Goal: Task Accomplishment & Management: Complete application form

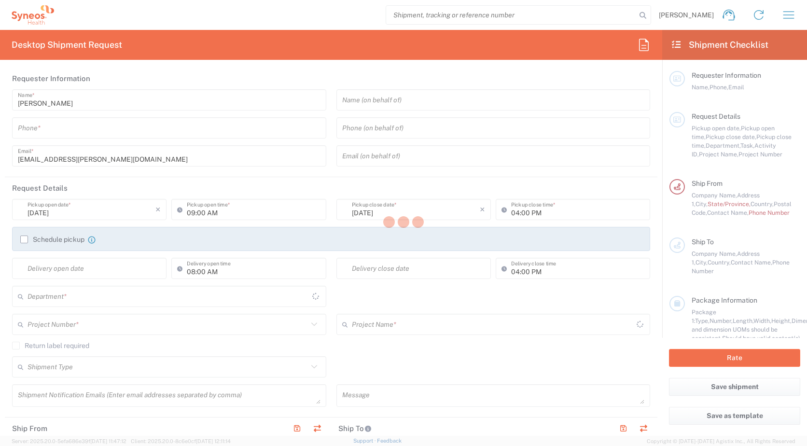
type input "3229"
type input "[GEOGRAPHIC_DATA]"
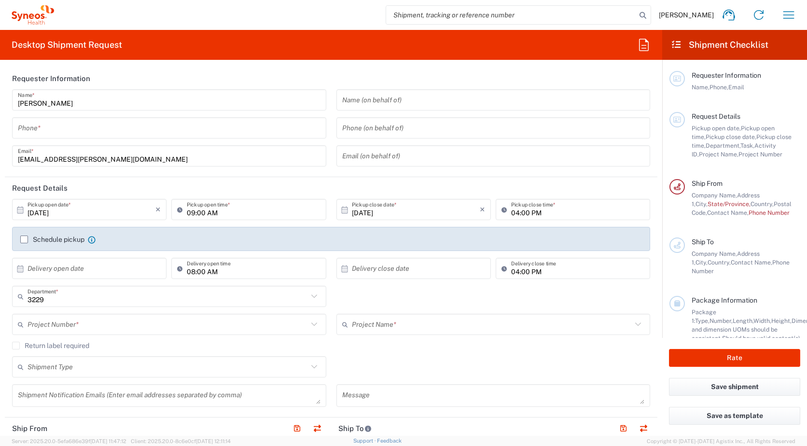
type input "IVH Mexico SA de CV"
click at [43, 131] on input "tel" at bounding box center [169, 128] width 303 height 17
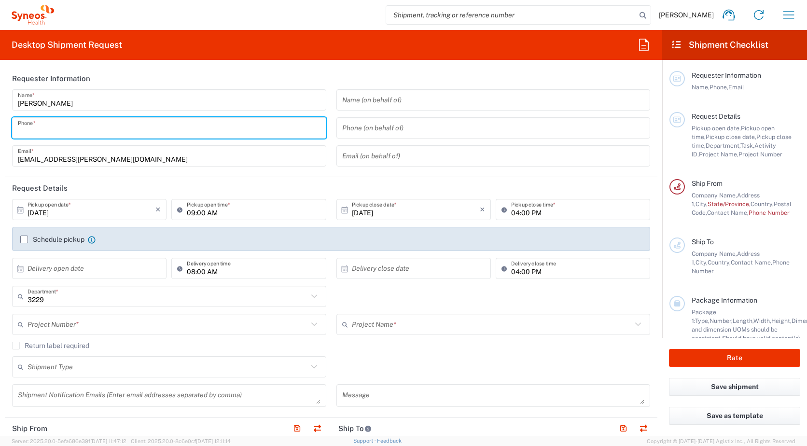
type input "5533415225"
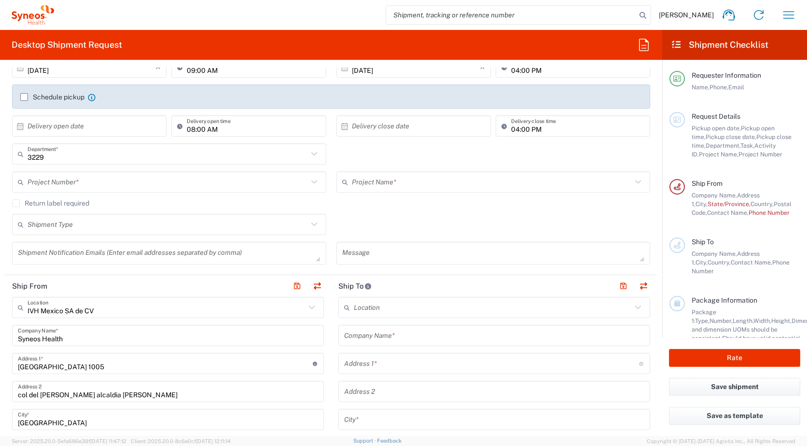
scroll to position [145, 0]
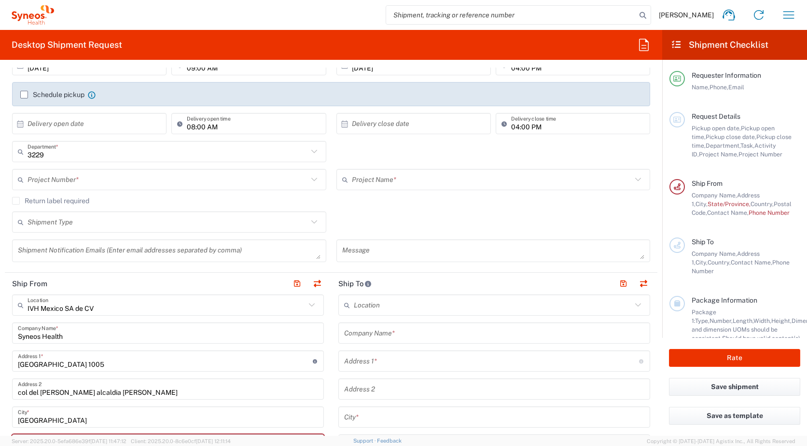
click at [305, 306] on icon at bounding box center [311, 305] width 13 height 13
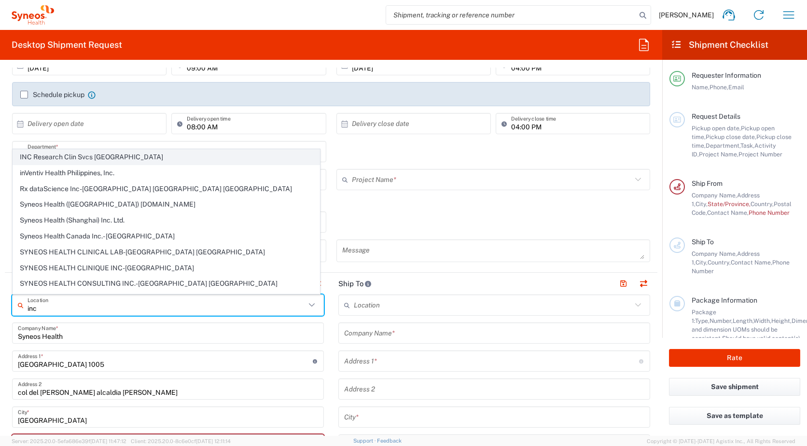
click at [90, 157] on span "INC Research Clin Svcs [GEOGRAPHIC_DATA]" at bounding box center [166, 157] width 306 height 15
type input "INC Research Clin Svcs [GEOGRAPHIC_DATA]"
type input "[STREET_ADDRESS][PERSON_NAME]"
type input "[GEOGRAPHIC_DATA], [GEOGRAPHIC_DATA]"
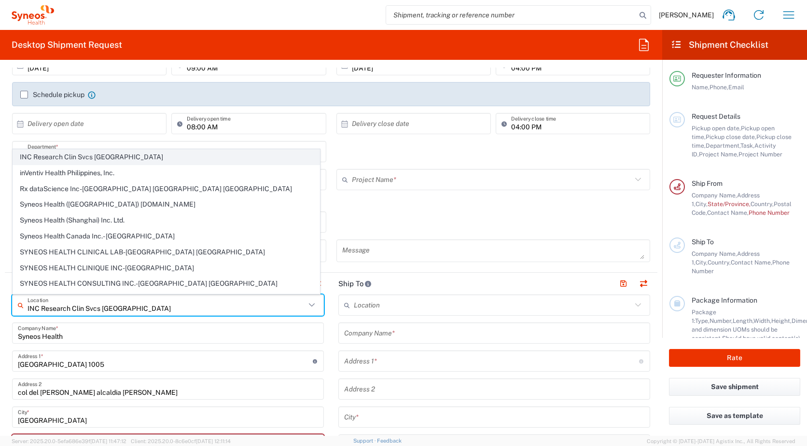
type input "Tlalnepantla"
type input "[GEOGRAPHIC_DATA]"
type input "54060"
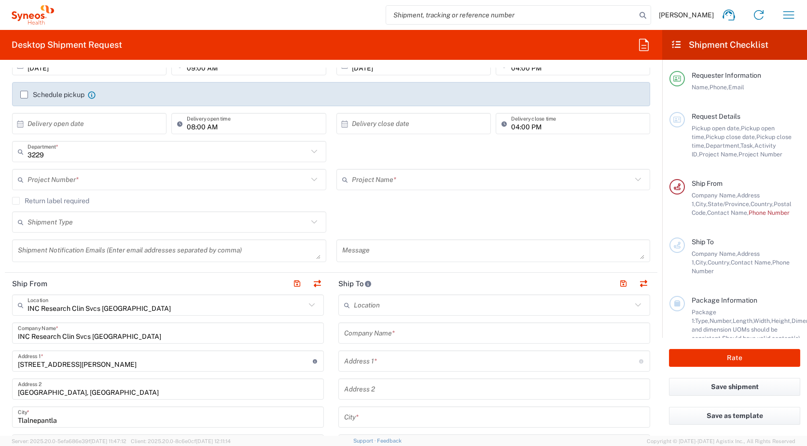
click at [369, 305] on input "text" at bounding box center [493, 305] width 278 height 17
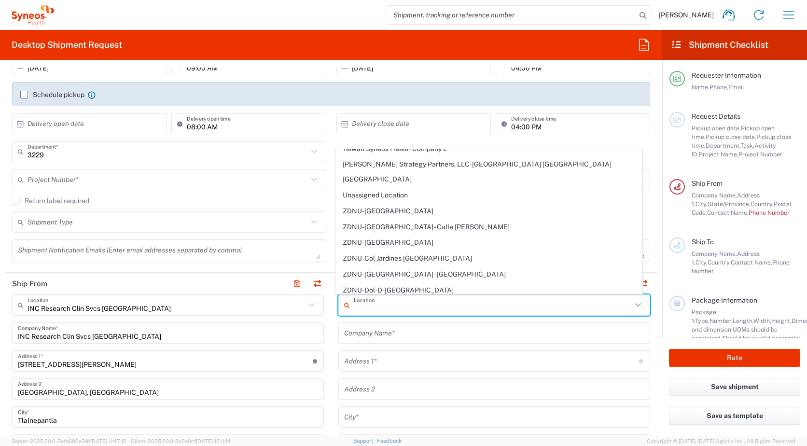
scroll to position [2119, 0]
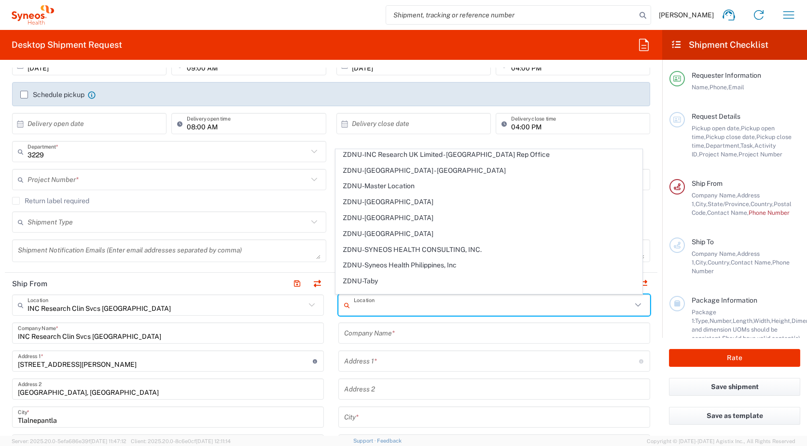
click at [417, 331] on input "text" at bounding box center [494, 333] width 300 height 17
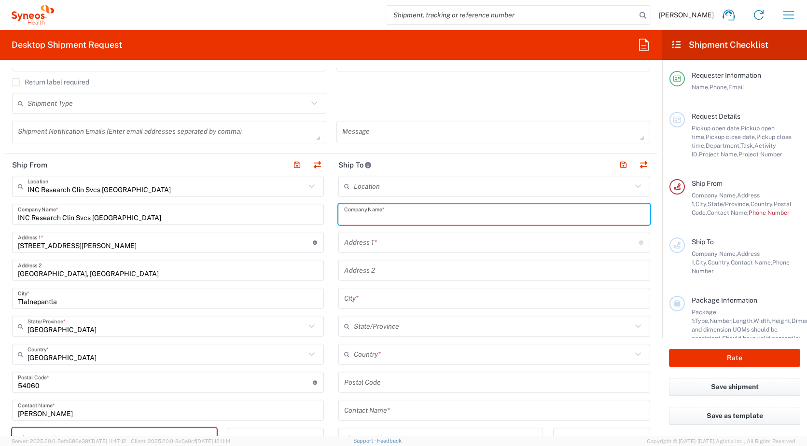
scroll to position [290, 0]
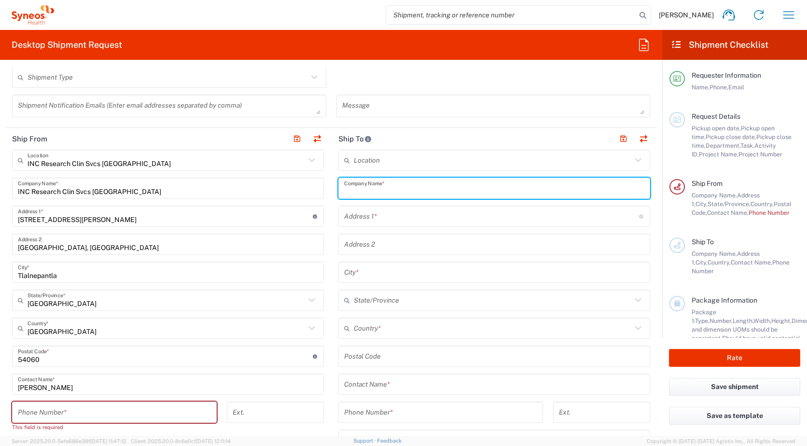
click at [378, 220] on input "text" at bounding box center [491, 216] width 295 height 17
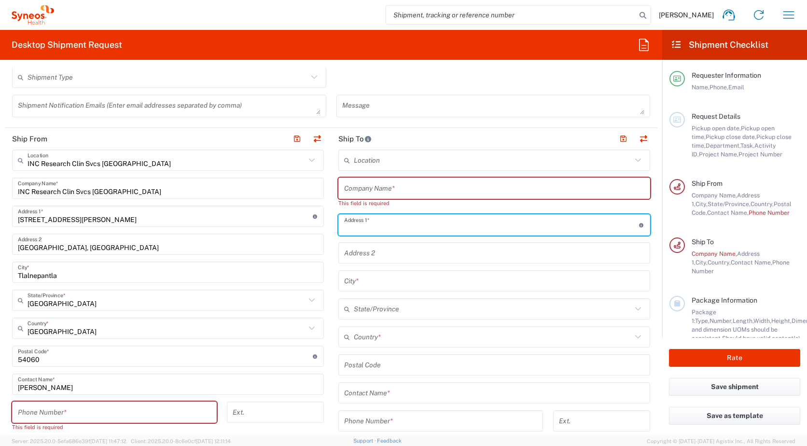
click at [391, 188] on input "text" at bounding box center [494, 188] width 300 height 17
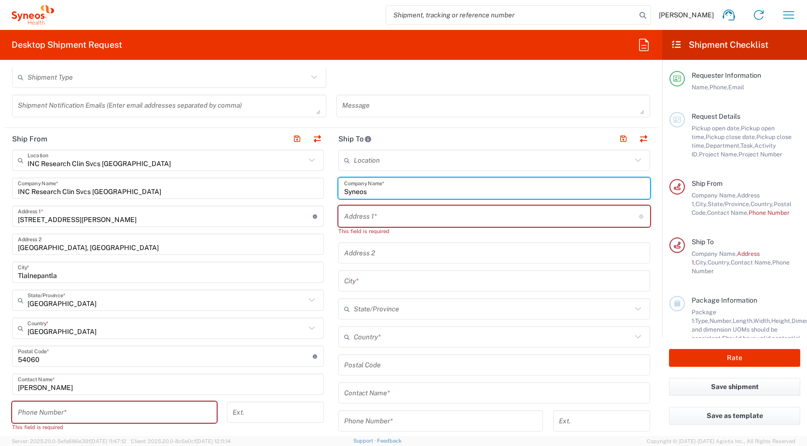
type input "Syneos"
click at [404, 251] on input "text" at bounding box center [494, 253] width 300 height 17
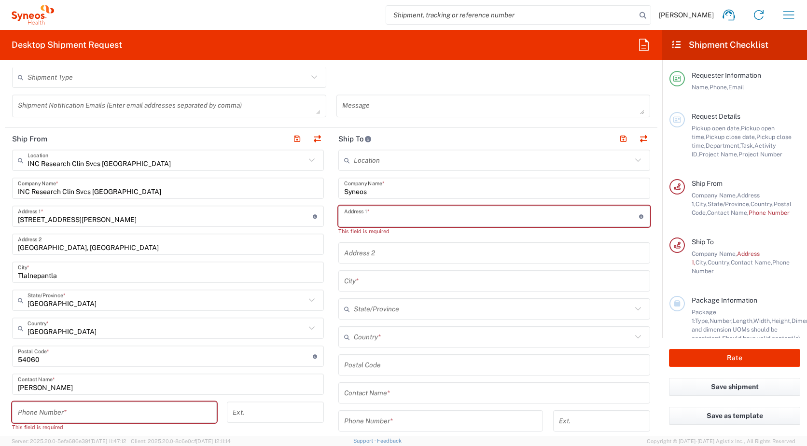
click at [378, 215] on input "text" at bounding box center [491, 216] width 295 height 17
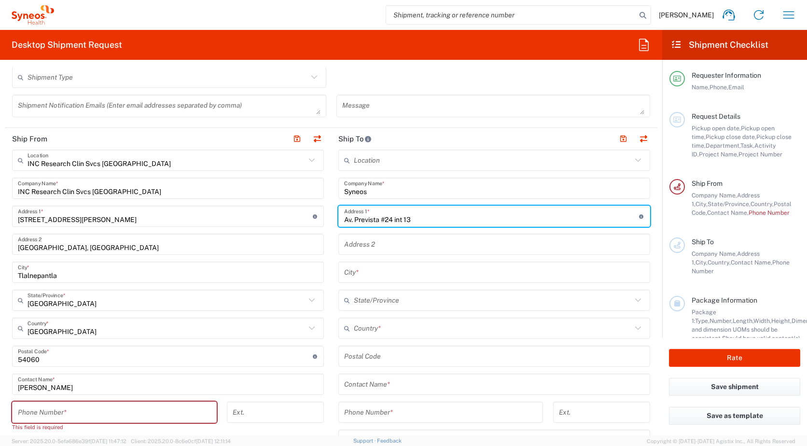
type input "Av. Prevista #24 int 13"
click at [374, 243] on input "text" at bounding box center [494, 244] width 300 height 17
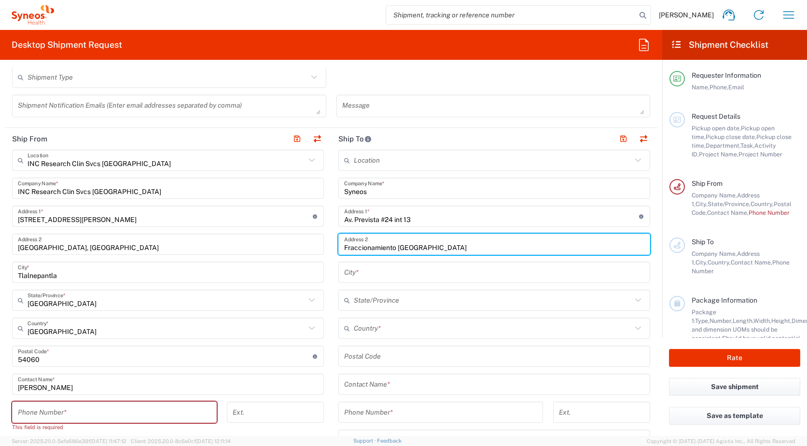
type input "Fraccionamiento [GEOGRAPHIC_DATA]"
click at [382, 276] on input "text" at bounding box center [494, 272] width 300 height 17
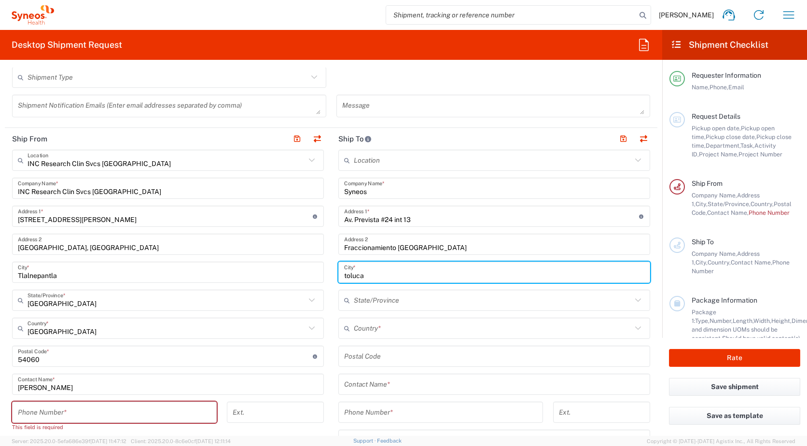
type input "toluca"
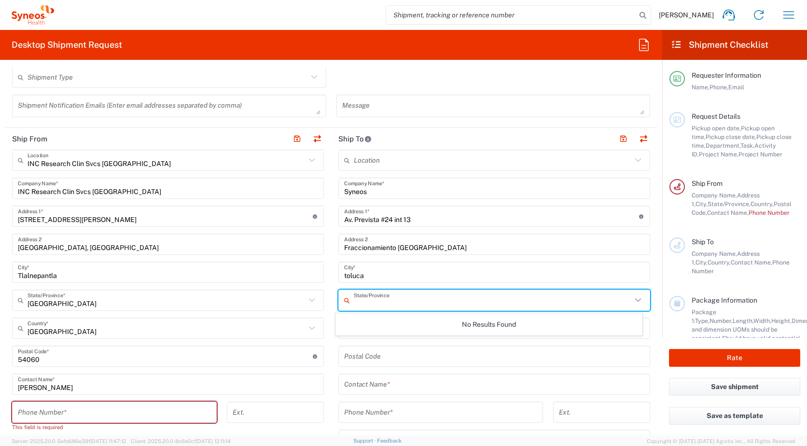
click at [394, 305] on input "text" at bounding box center [493, 300] width 278 height 17
type input "Edo [GEOGRAPHIC_DATA]"
click at [632, 302] on icon at bounding box center [638, 300] width 13 height 13
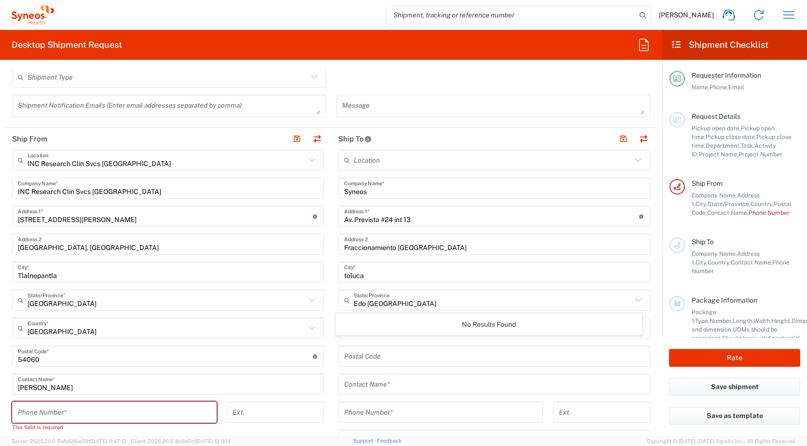
click at [632, 302] on icon at bounding box center [638, 300] width 13 height 13
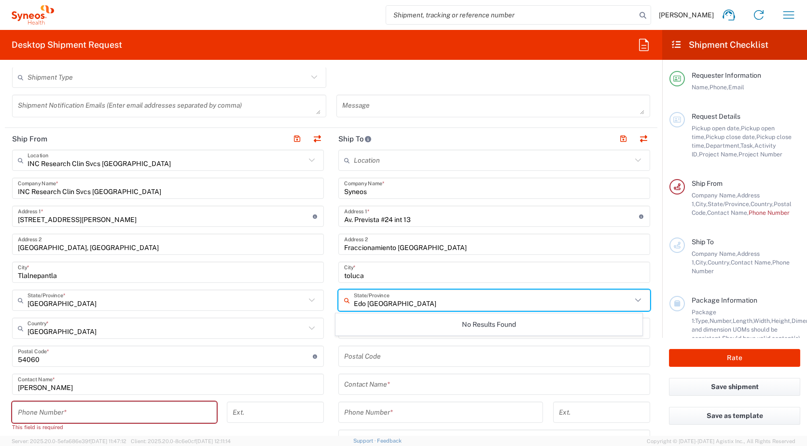
drag, startPoint x: 389, startPoint y: 305, endPoint x: 337, endPoint y: 294, distance: 53.3
click at [338, 294] on div "Edo [GEOGRAPHIC_DATA]/Province" at bounding box center [494, 300] width 312 height 21
click at [632, 303] on icon at bounding box center [638, 300] width 13 height 13
click at [635, 300] on icon at bounding box center [638, 299] width 6 height 3
type input "[GEOGRAPHIC_DATA]"
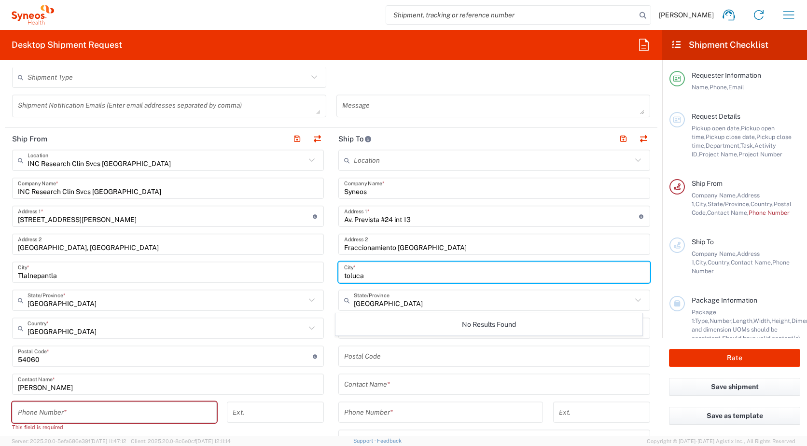
click at [425, 273] on input "toluca" at bounding box center [494, 272] width 300 height 17
click at [388, 301] on input "text" at bounding box center [493, 300] width 278 height 17
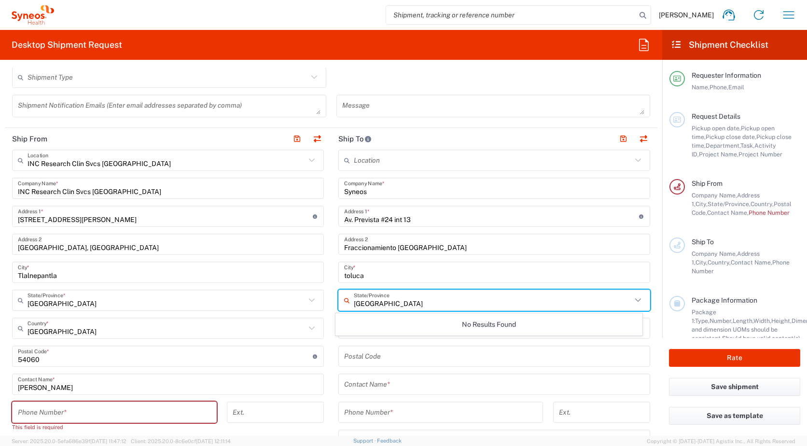
click at [383, 302] on input "[GEOGRAPHIC_DATA]" at bounding box center [493, 300] width 278 height 17
click at [356, 306] on input "[GEOGRAPHIC_DATA]" at bounding box center [493, 300] width 278 height 17
type input "[GEOGRAPHIC_DATA]"
click at [409, 297] on input "[GEOGRAPHIC_DATA]" at bounding box center [493, 300] width 278 height 17
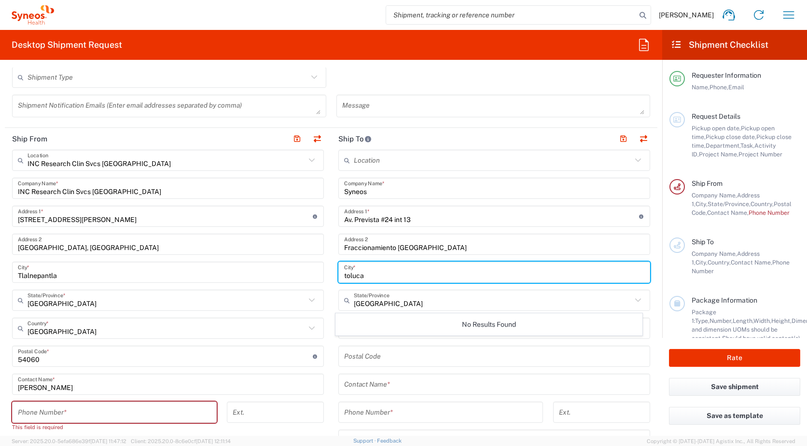
click at [372, 277] on input "toluca" at bounding box center [494, 272] width 300 height 17
drag, startPoint x: 368, startPoint y: 276, endPoint x: 334, endPoint y: 274, distance: 33.8
click at [332, 278] on main "Location [PERSON_NAME] LLC-[GEOGRAPHIC_DATA] [GEOGRAPHIC_DATA] [GEOGRAPHIC_DATA…" at bounding box center [494, 352] width 326 height 405
type input "Toluca"
click at [403, 307] on input "text" at bounding box center [493, 300] width 278 height 17
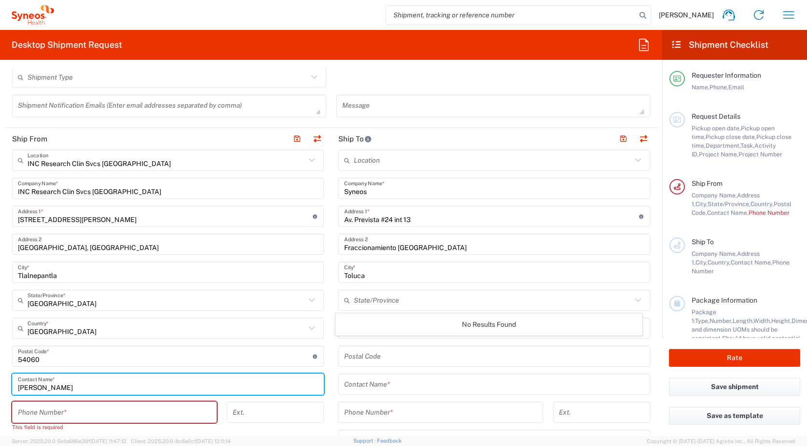
drag, startPoint x: 87, startPoint y: 388, endPoint x: -2, endPoint y: 384, distance: 88.9
click at [0, 384] on html "[PERSON_NAME] Home Shipment estimator Shipment tracking Desktop shipment reques…" at bounding box center [403, 223] width 807 height 446
paste input "[PERSON_NAME]"
type input "[PERSON_NAME]"
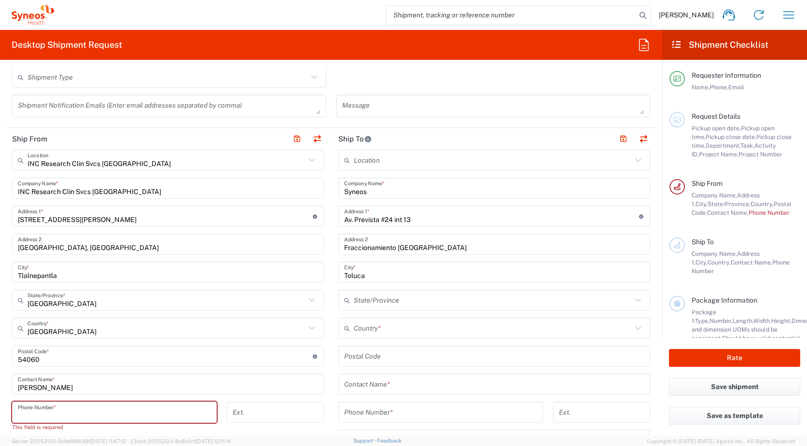
click at [32, 412] on input "tel" at bounding box center [114, 412] width 193 height 17
type input "5573165253"
click at [214, 382] on input "[PERSON_NAME]" at bounding box center [168, 384] width 300 height 17
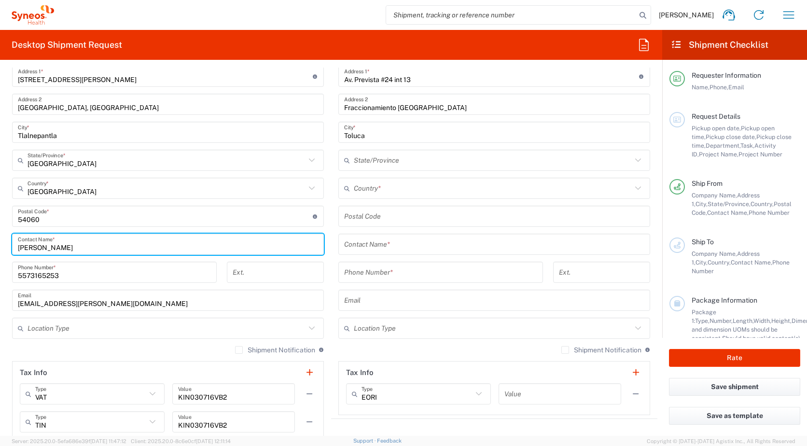
scroll to position [434, 0]
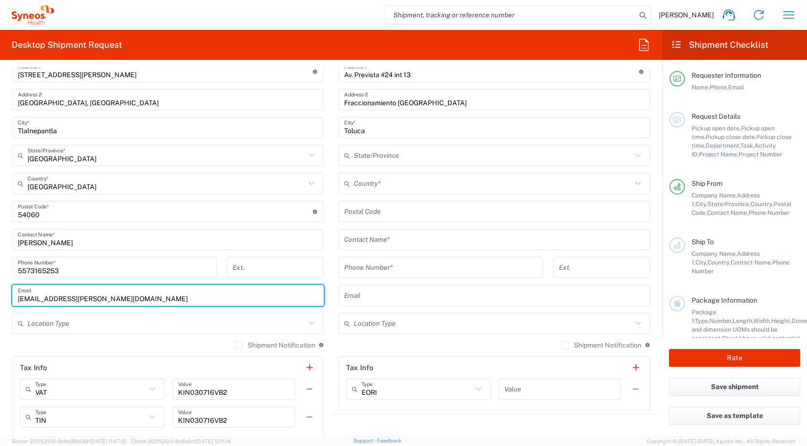
drag, startPoint x: 131, startPoint y: 297, endPoint x: 13, endPoint y: 299, distance: 118.3
click at [13, 299] on div "[EMAIL_ADDRESS][PERSON_NAME][DOMAIN_NAME] Email" at bounding box center [168, 295] width 312 height 21
click at [358, 299] on input "text" at bounding box center [494, 295] width 300 height 17
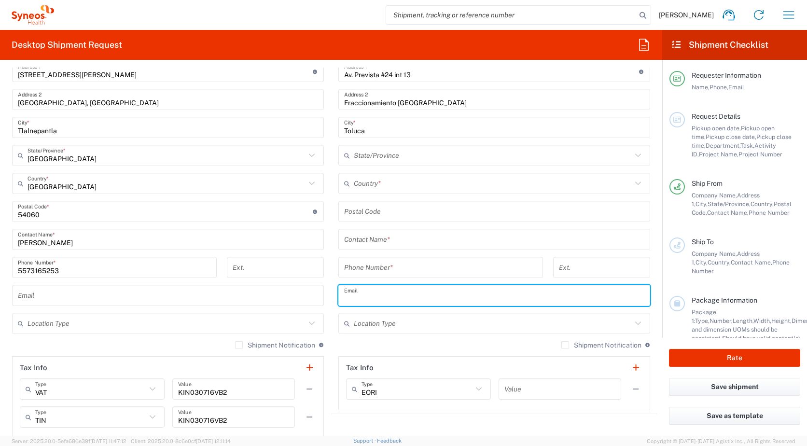
paste input "[EMAIL_ADDRESS][PERSON_NAME][DOMAIN_NAME]"
type input "[EMAIL_ADDRESS][PERSON_NAME][DOMAIN_NAME]"
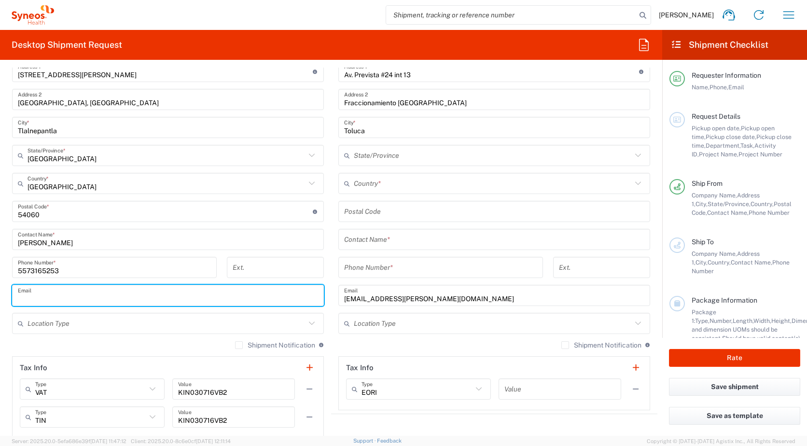
click at [107, 295] on input "text" at bounding box center [168, 295] width 300 height 17
paste input "[EMAIL_ADDRESS][PERSON_NAME][DOMAIN_NAME]"
type input "[EMAIL_ADDRESS][PERSON_NAME][DOMAIN_NAME]"
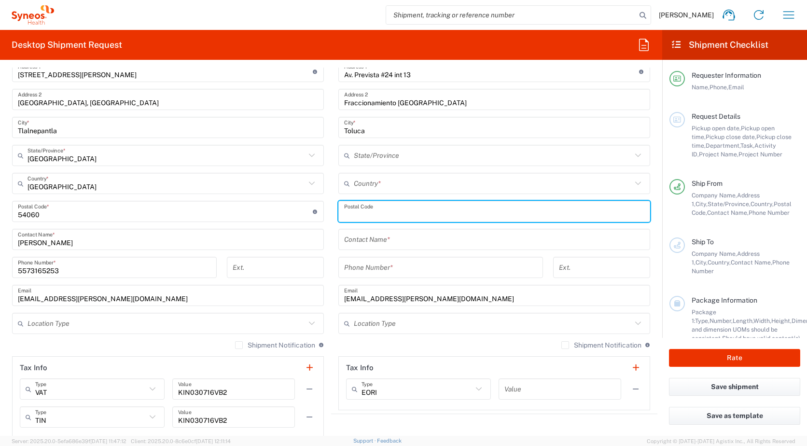
click at [401, 214] on input "undefined" at bounding box center [494, 211] width 300 height 17
type input "50255"
click at [417, 180] on input "text" at bounding box center [493, 183] width 278 height 17
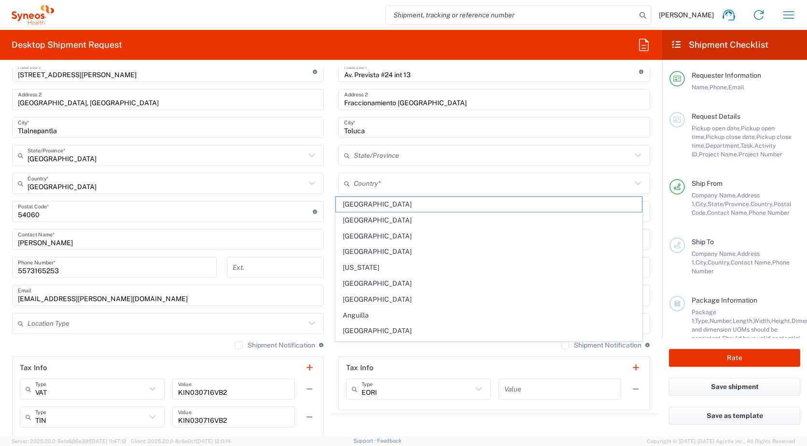
click at [632, 184] on icon at bounding box center [638, 183] width 13 height 13
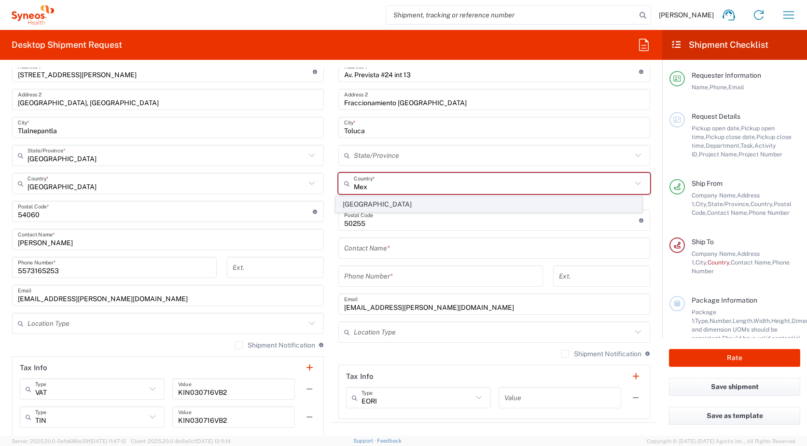
click at [347, 204] on span "[GEOGRAPHIC_DATA]" at bounding box center [489, 204] width 306 height 15
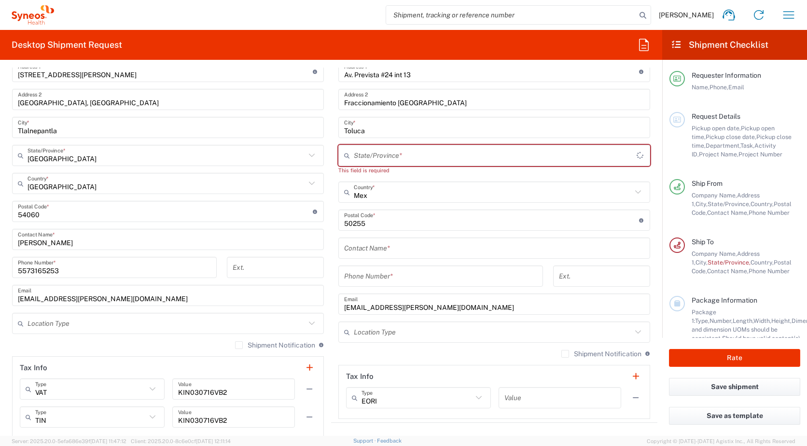
type input "[GEOGRAPHIC_DATA]"
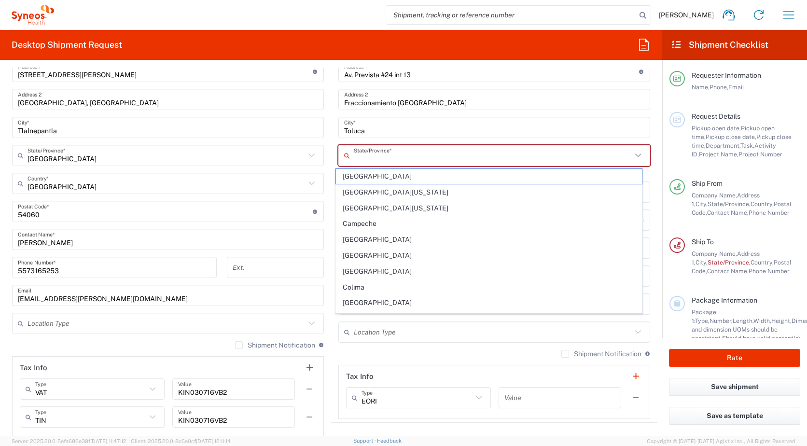
click at [377, 157] on input "text" at bounding box center [493, 155] width 278 height 17
click at [632, 154] on icon at bounding box center [638, 155] width 13 height 13
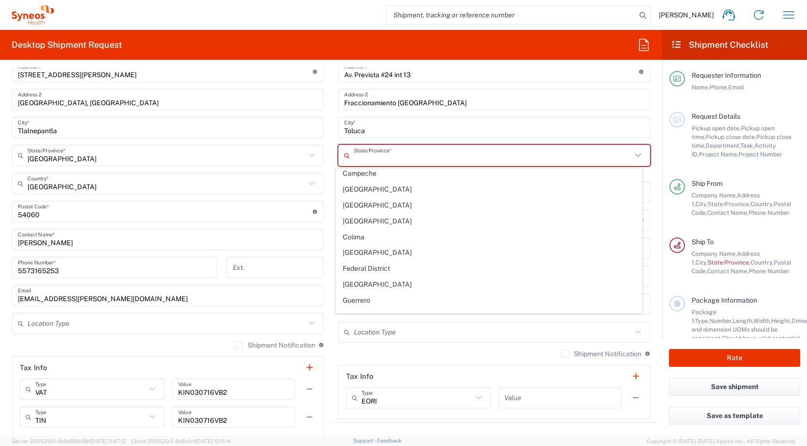
scroll to position [145, 0]
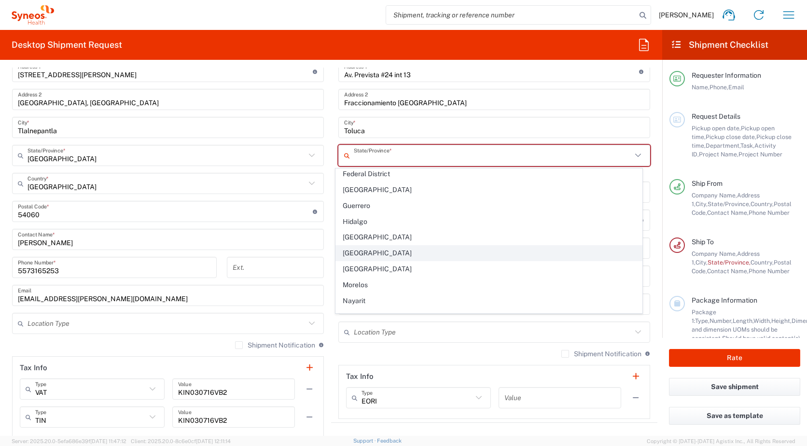
click at [408, 253] on span "[GEOGRAPHIC_DATA]" at bounding box center [489, 253] width 306 height 15
type input "[GEOGRAPHIC_DATA]"
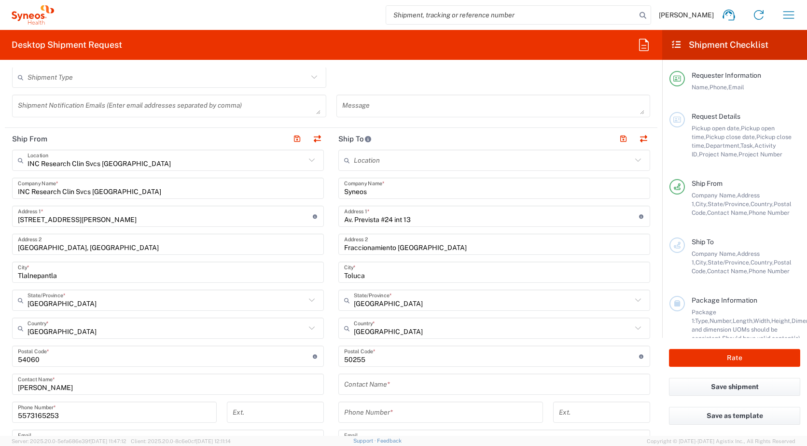
scroll to position [434, 0]
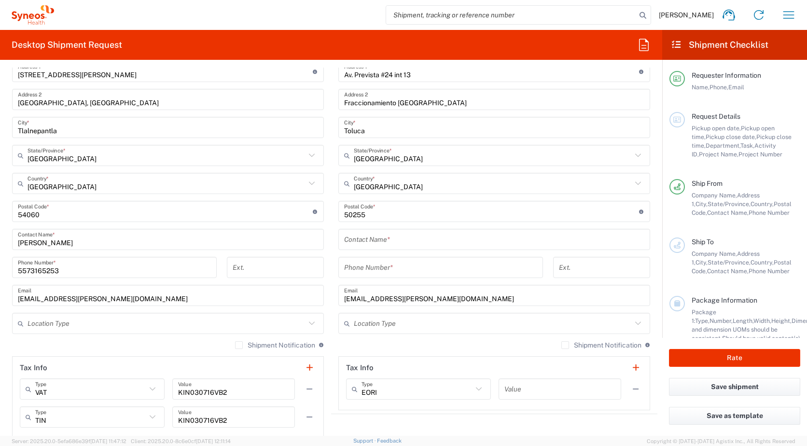
click at [391, 242] on input "text" at bounding box center [494, 239] width 300 height 17
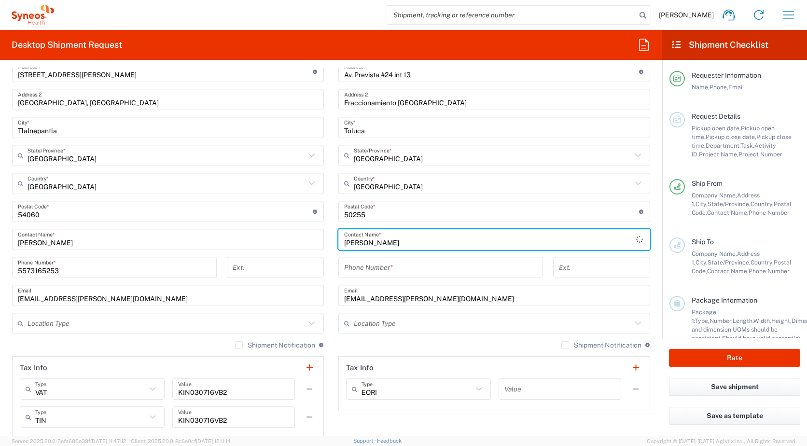
type input "[PERSON_NAME]"
click at [384, 266] on input "tel" at bounding box center [440, 267] width 193 height 17
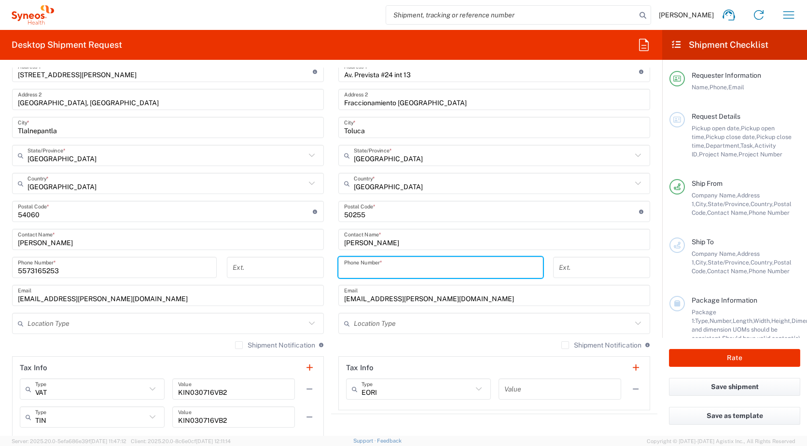
type input "5533415225"
click at [632, 322] on icon at bounding box center [638, 323] width 13 height 13
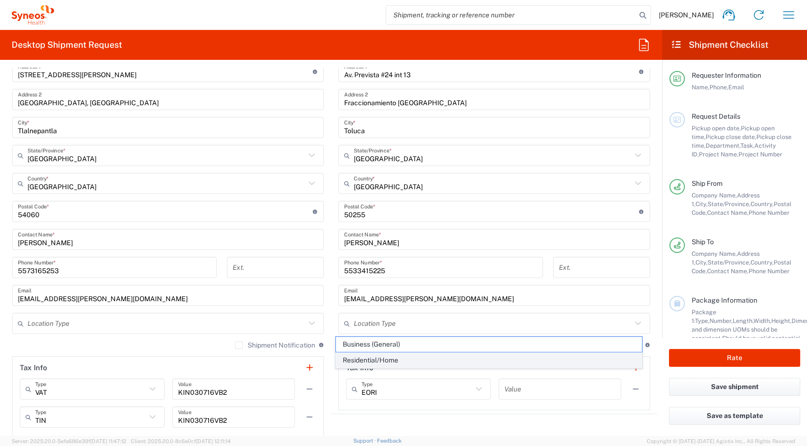
click at [384, 359] on span "Residential/Home" at bounding box center [489, 360] width 306 height 15
type input "Residential/Home"
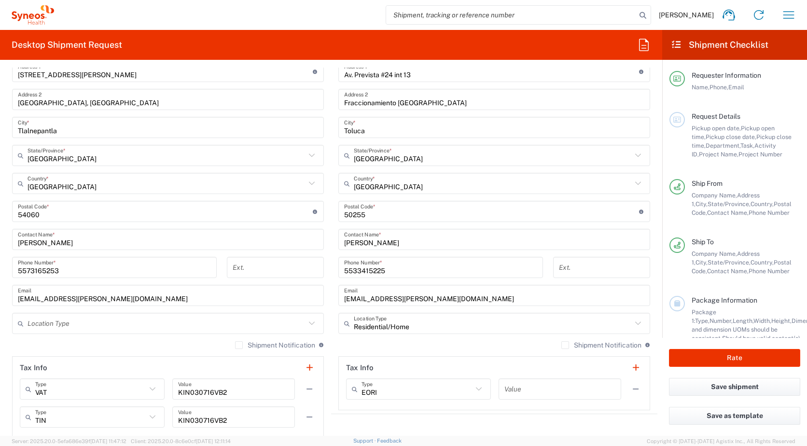
click at [309, 324] on icon at bounding box center [312, 322] width 6 height 3
click at [205, 343] on span "Business (General)" at bounding box center [166, 344] width 306 height 15
type input "Business (General)"
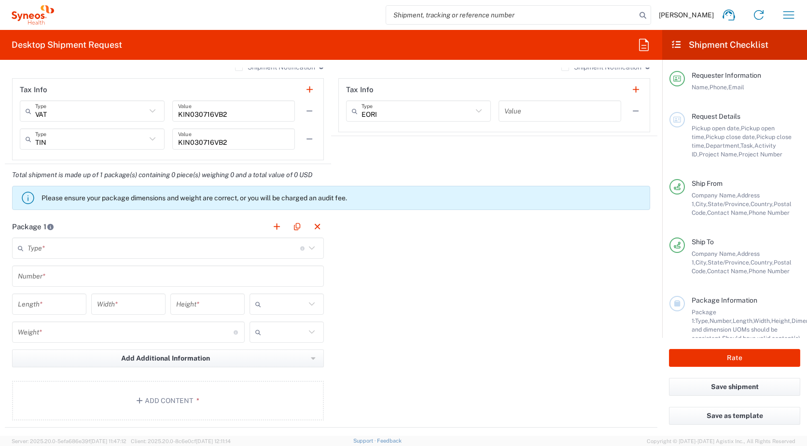
scroll to position [724, 0]
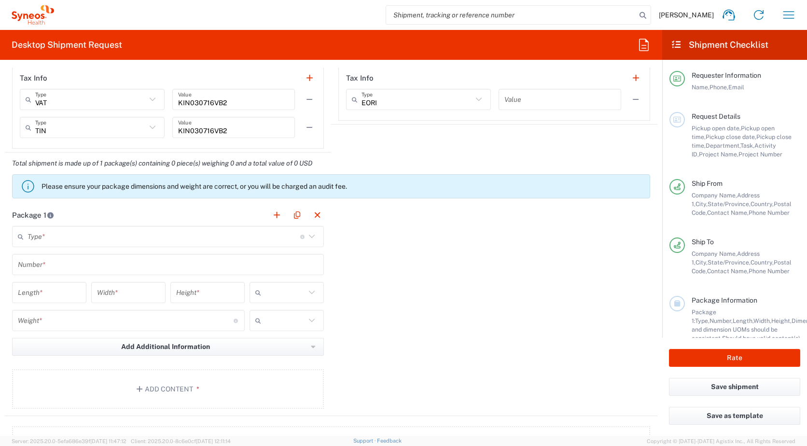
click at [309, 238] on icon at bounding box center [311, 236] width 13 height 13
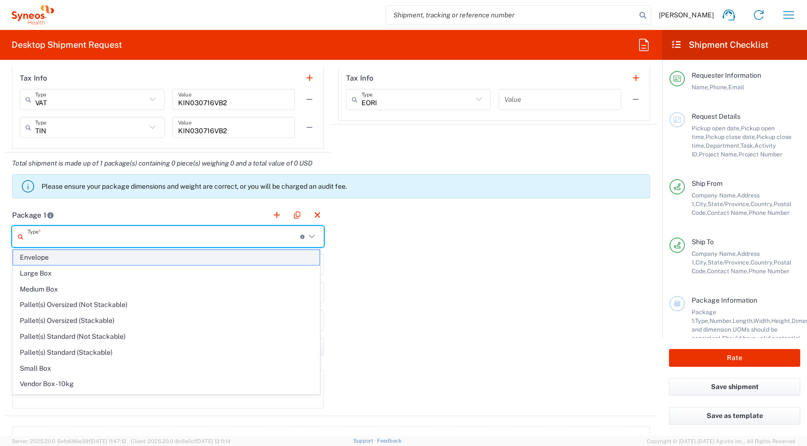
click at [221, 256] on span "Envelope" at bounding box center [166, 257] width 306 height 15
type input "Envelope"
type input "1"
type input "9.5"
type input "12.5"
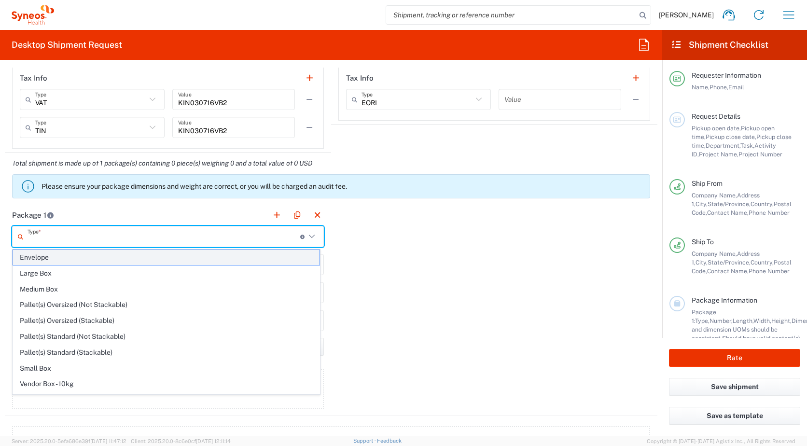
type input "0.25"
type input "in"
type input "0.45"
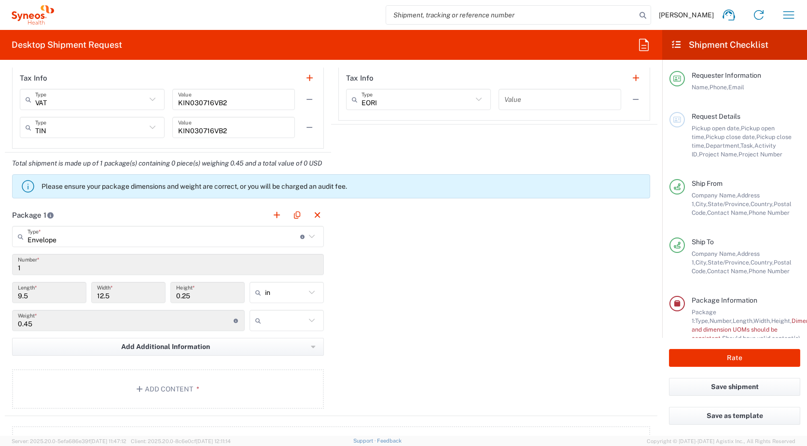
click at [312, 291] on icon at bounding box center [311, 292] width 13 height 13
click at [294, 325] on span "cm" at bounding box center [283, 329] width 71 height 15
type input "24.13"
type input "31.75"
type input "0.64"
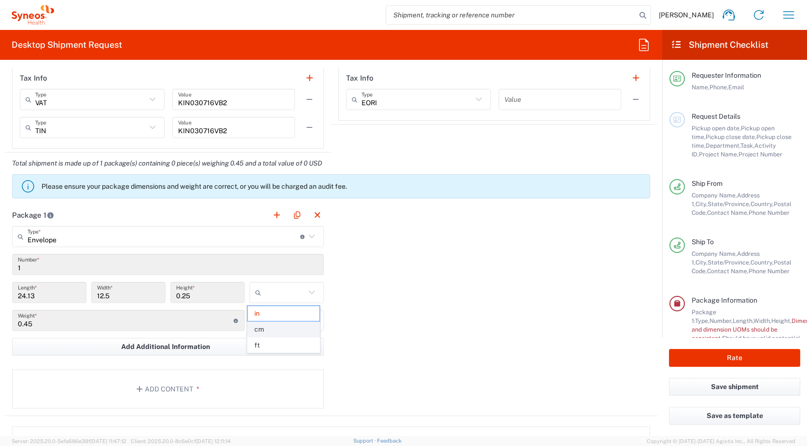
type input "cm"
click at [309, 319] on icon at bounding box center [311, 320] width 13 height 13
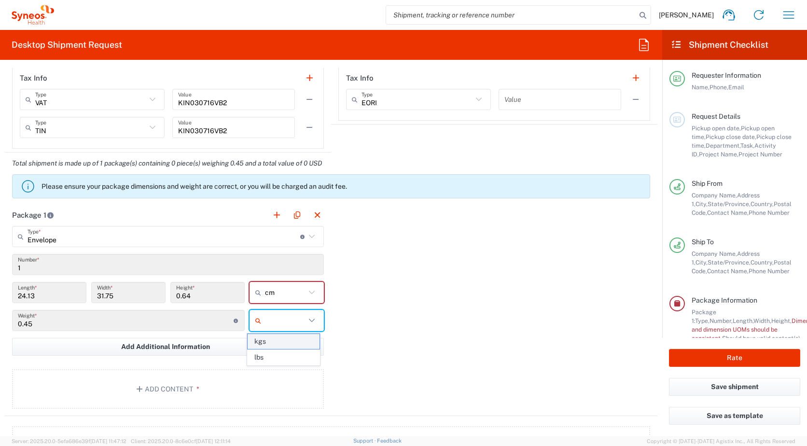
click at [291, 341] on span "kgs" at bounding box center [283, 341] width 71 height 15
type input "kgs"
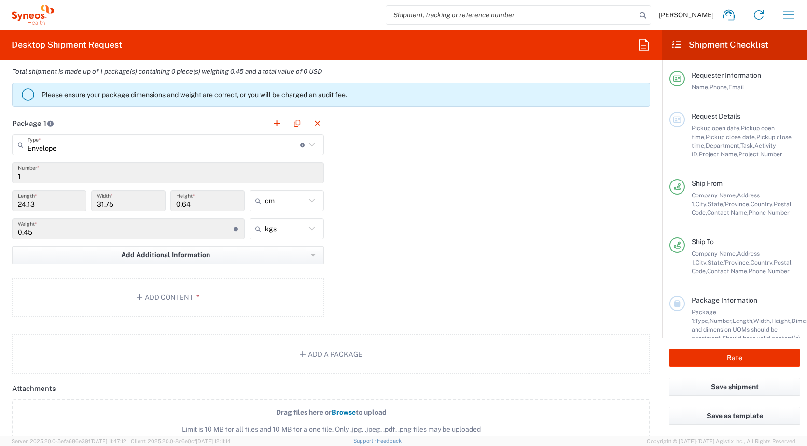
scroll to position [820, 0]
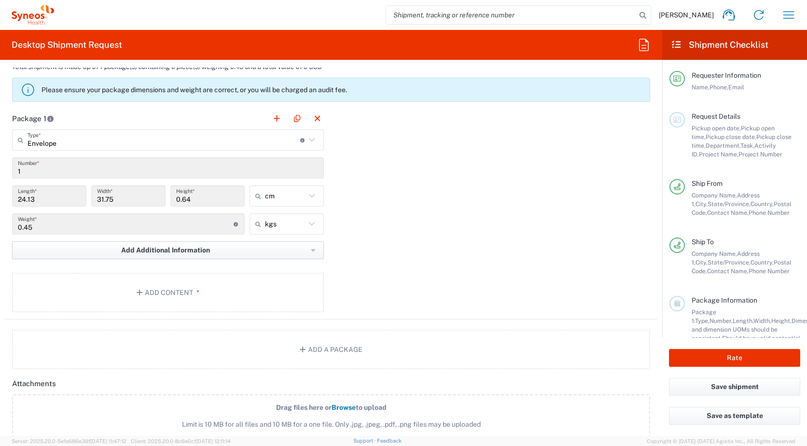
click at [311, 251] on icon "button" at bounding box center [313, 250] width 5 height 7
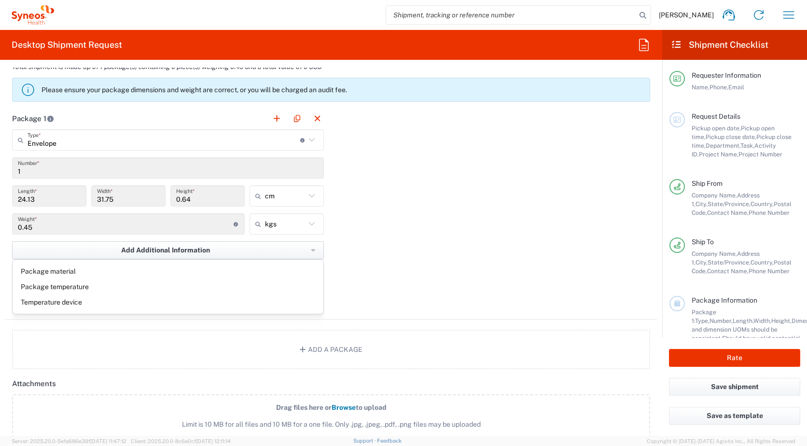
click at [311, 251] on icon "button" at bounding box center [313, 250] width 5 height 7
click at [359, 243] on div "Package 1 Envelope Type * Material used to package goods Envelope Large Box Med…" at bounding box center [331, 214] width 652 height 212
click at [137, 294] on icon "button" at bounding box center [141, 292] width 9 height 7
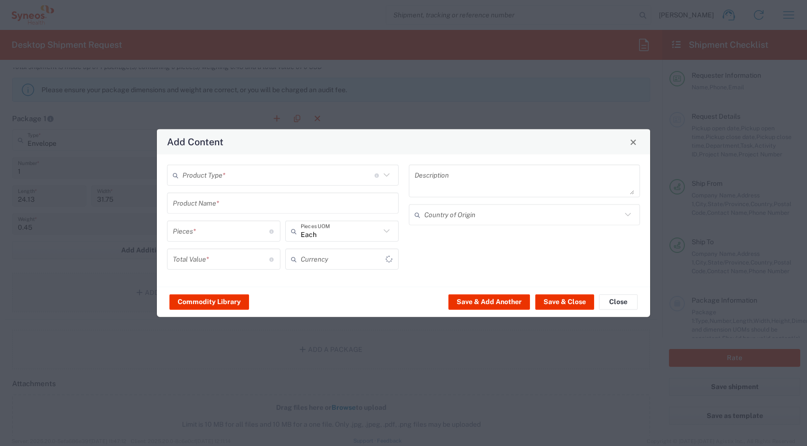
type input "US Dollar"
click at [390, 176] on icon at bounding box center [386, 175] width 13 height 13
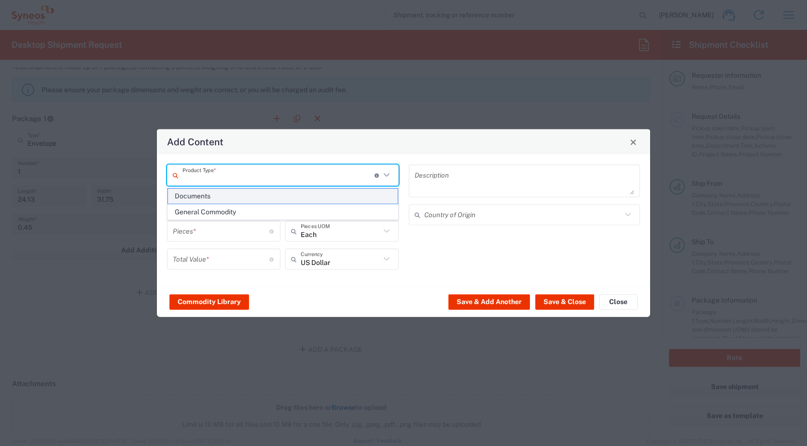
click at [330, 194] on span "Documents" at bounding box center [283, 196] width 230 height 15
type input "Documents"
type input "1"
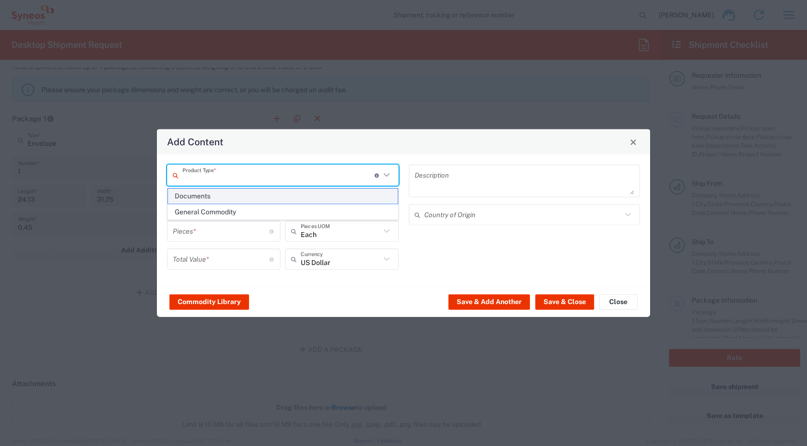
type textarea "Documents"
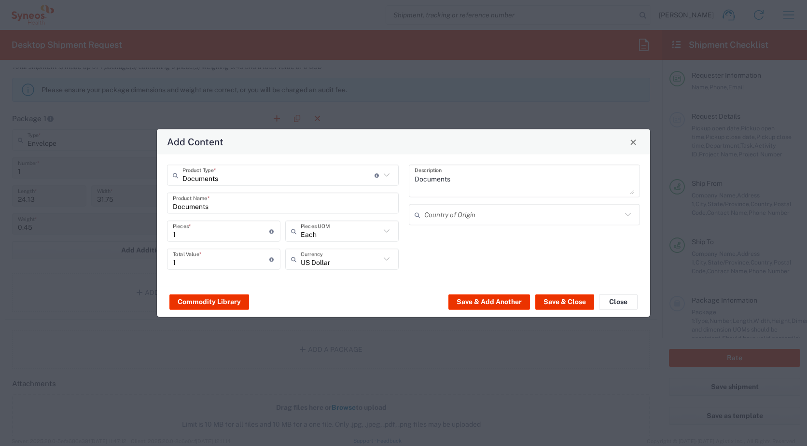
click at [628, 216] on icon at bounding box center [628, 214] width 13 height 13
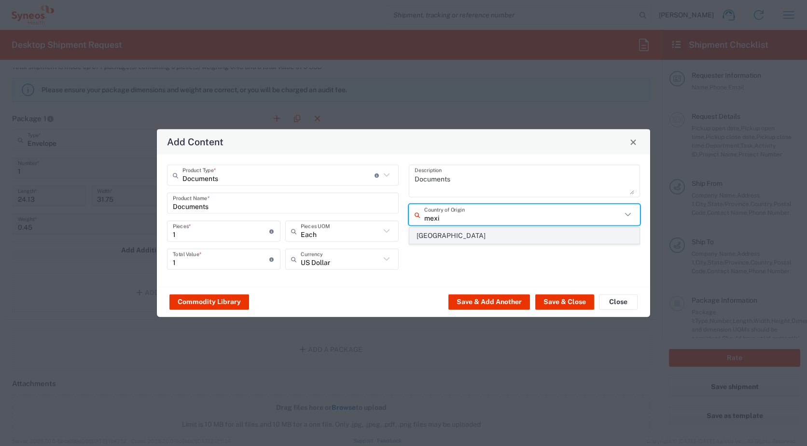
click at [481, 238] on span "[GEOGRAPHIC_DATA]" at bounding box center [525, 235] width 230 height 15
type input "[GEOGRAPHIC_DATA]"
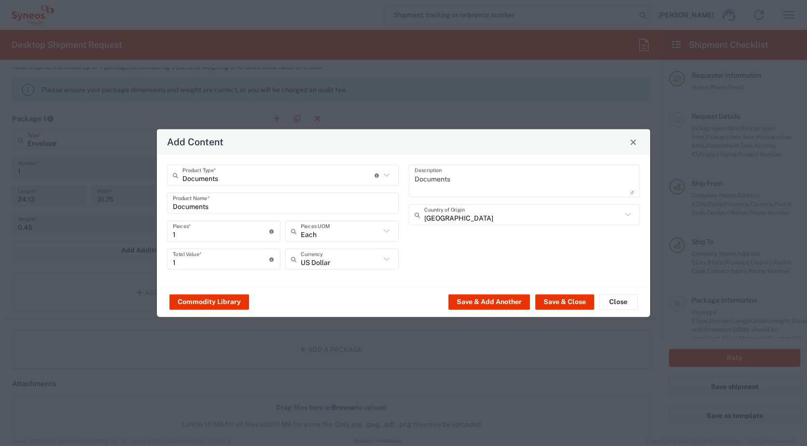
click at [387, 231] on icon at bounding box center [386, 231] width 13 height 13
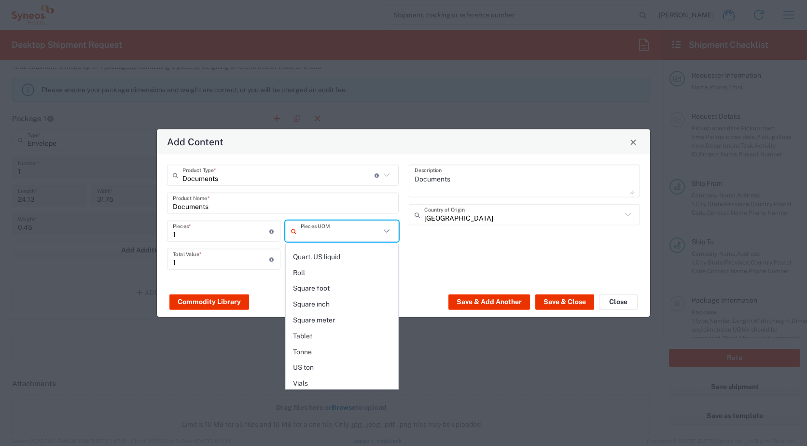
scroll to position [457, 0]
click at [443, 273] on div "Documents Description Mexico Country of Origin" at bounding box center [524, 221] width 242 height 112
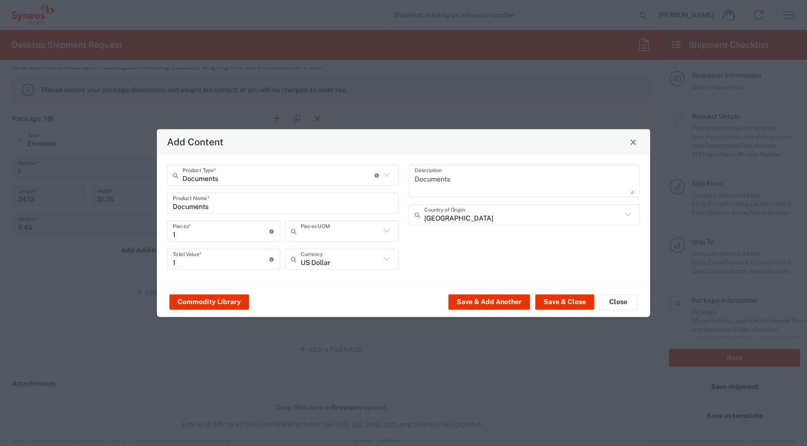
type input "Each"
click at [386, 258] on icon at bounding box center [386, 259] width 13 height 13
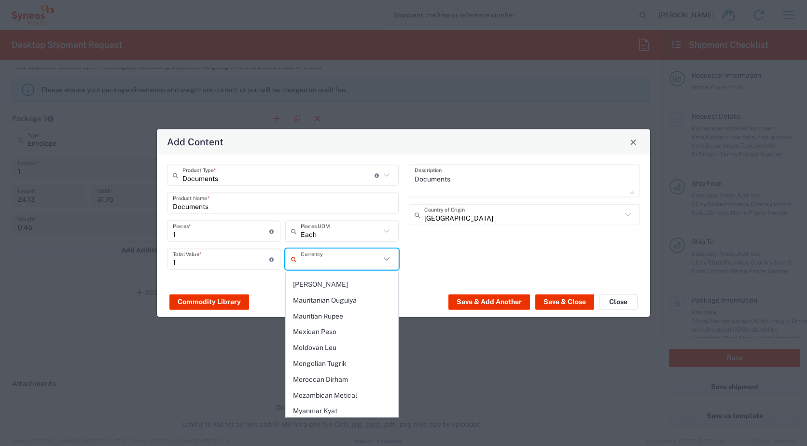
scroll to position [1517, 0]
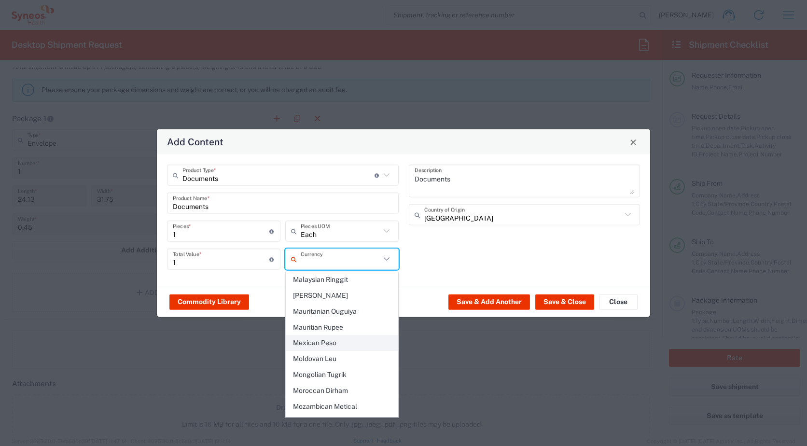
click at [337, 335] on span "Mexican Peso" at bounding box center [341, 342] width 111 height 15
type input "Mexican Peso"
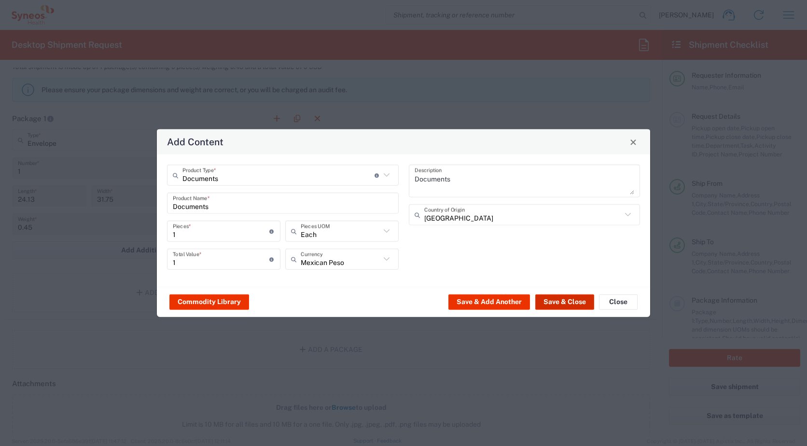
click at [565, 303] on button "Save & Close" at bounding box center [564, 301] width 59 height 15
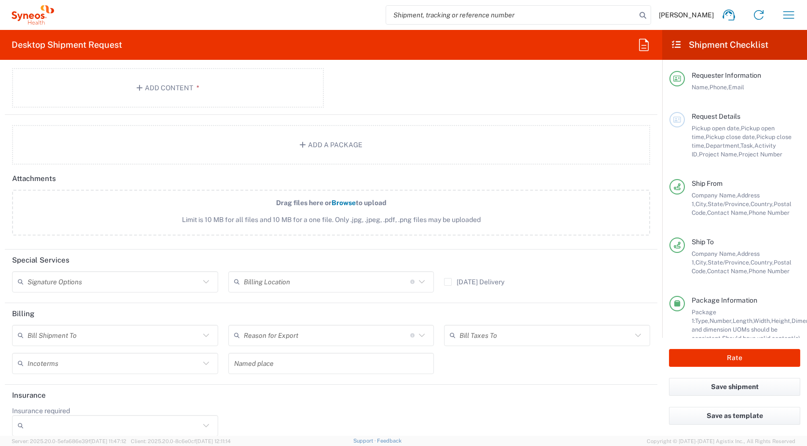
scroll to position [1093, 0]
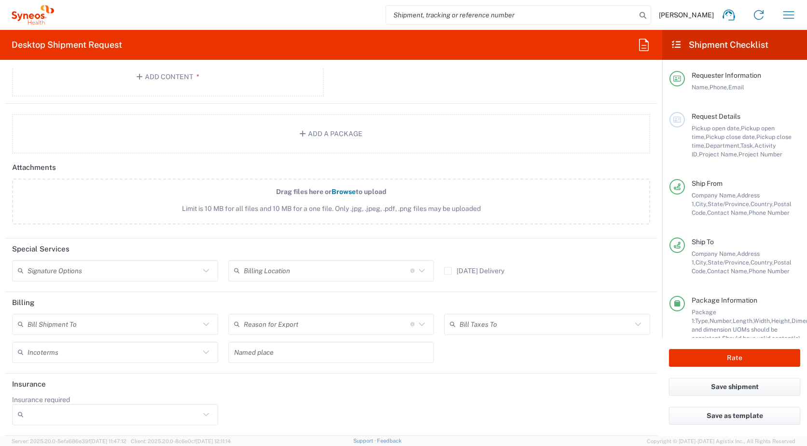
click at [206, 271] on icon at bounding box center [206, 270] width 13 height 13
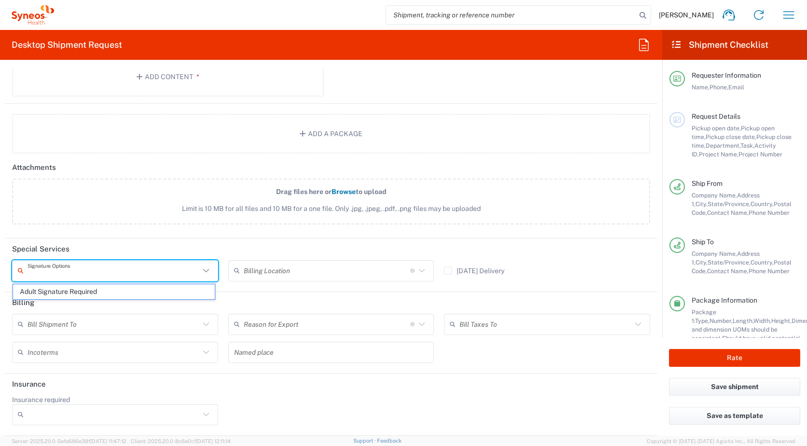
click at [416, 270] on icon at bounding box center [422, 270] width 13 height 13
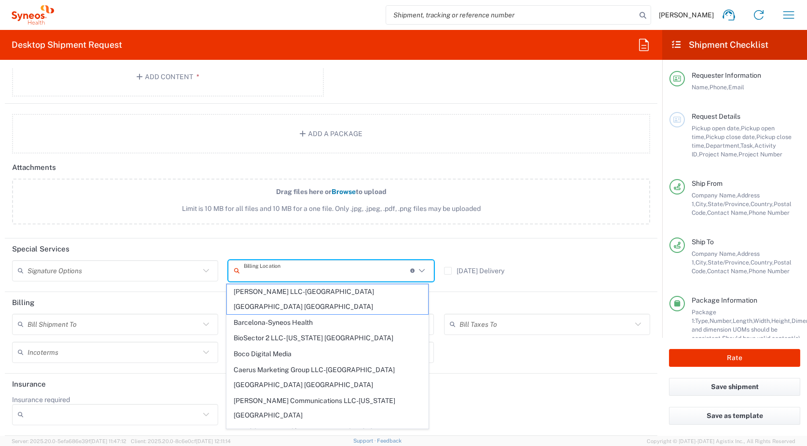
click at [485, 233] on div "Drag files here or Browse to upload Limit is 10 MB for all files and 10 MB for …" at bounding box center [331, 207] width 648 height 56
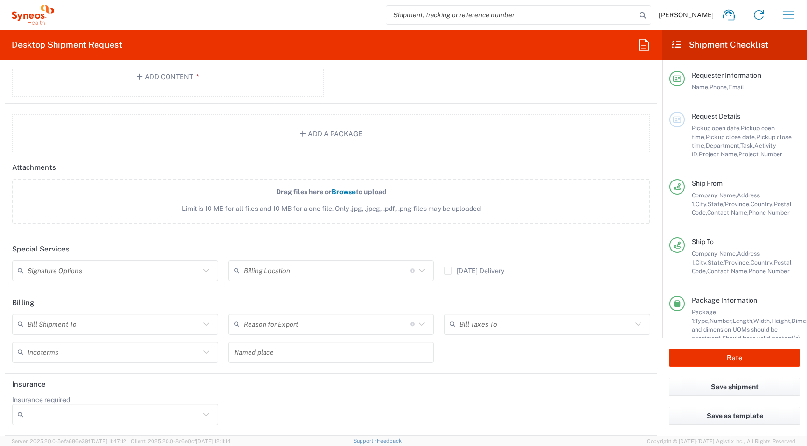
click at [203, 324] on icon at bounding box center [206, 323] width 6 height 3
click at [572, 253] on header "Special Services" at bounding box center [331, 249] width 652 height 22
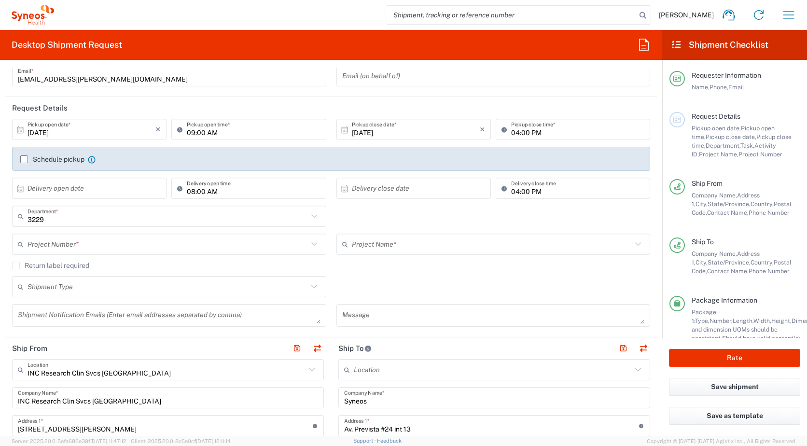
scroll to position [80, 0]
click at [308, 244] on icon at bounding box center [314, 244] width 13 height 13
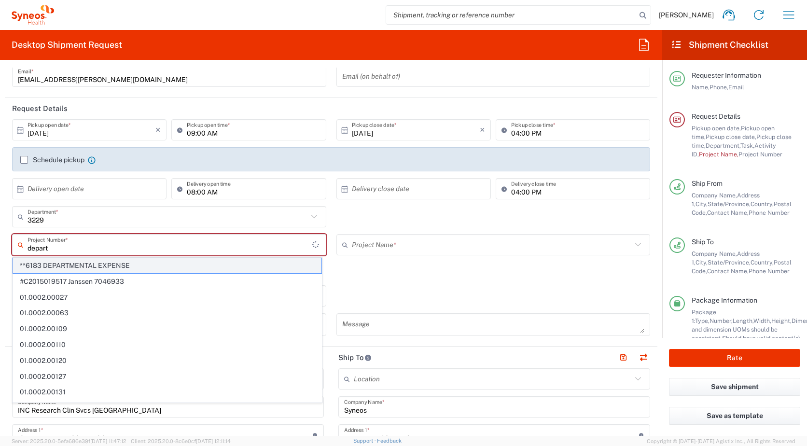
click at [79, 260] on span "**6183 DEPARTMENTAL EXPENSE" at bounding box center [167, 265] width 308 height 15
type input "**6183 DEPARTMENTAL EXPENSE"
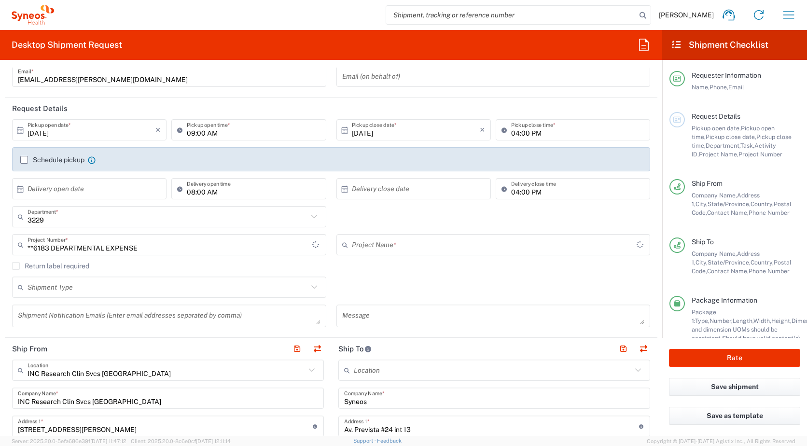
type input "6183"
click at [308, 289] on icon at bounding box center [314, 287] width 13 height 13
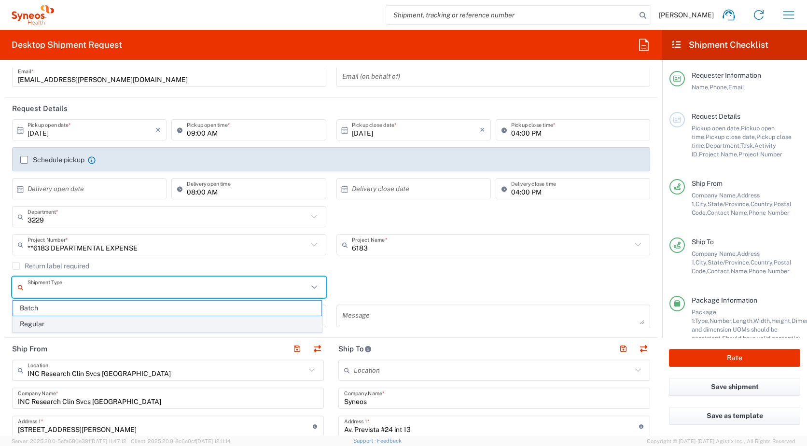
click at [184, 327] on span "Regular" at bounding box center [167, 324] width 308 height 15
type input "Regular"
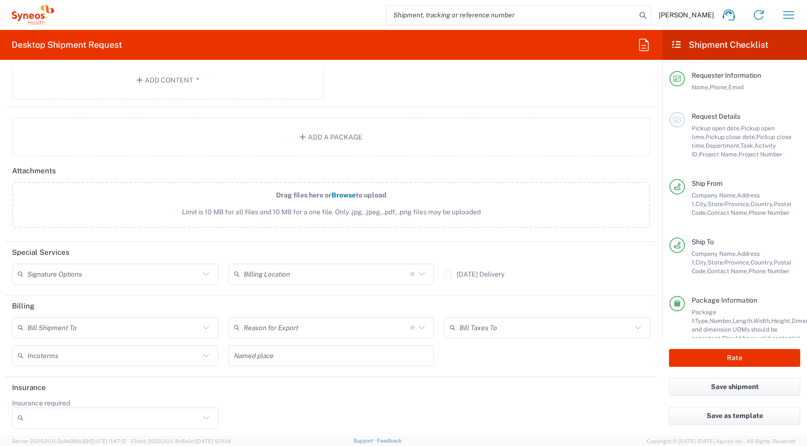
scroll to position [1093, 0]
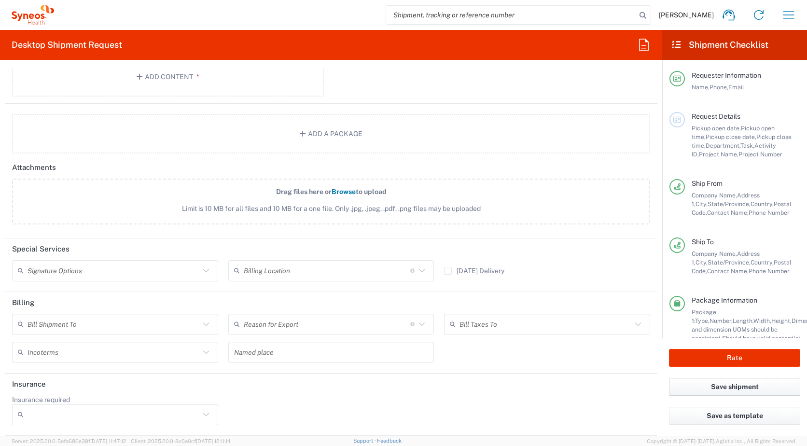
click at [716, 388] on button "Save shipment" at bounding box center [734, 387] width 131 height 18
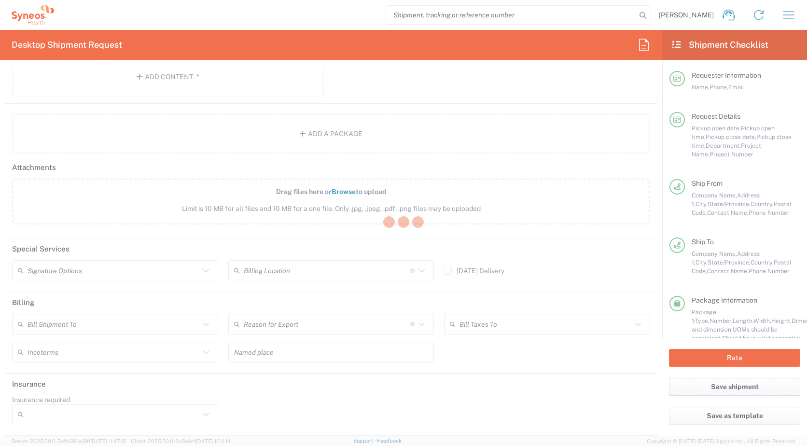
type input "**6183 DEPARTMENTAL EXPENSE"
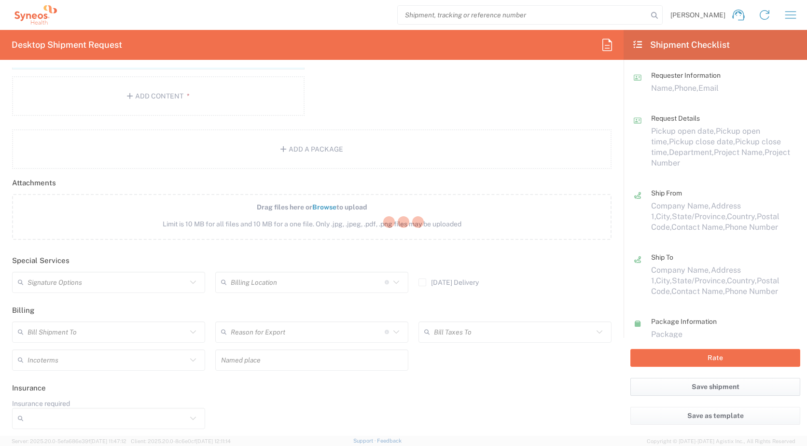
scroll to position [1058, 0]
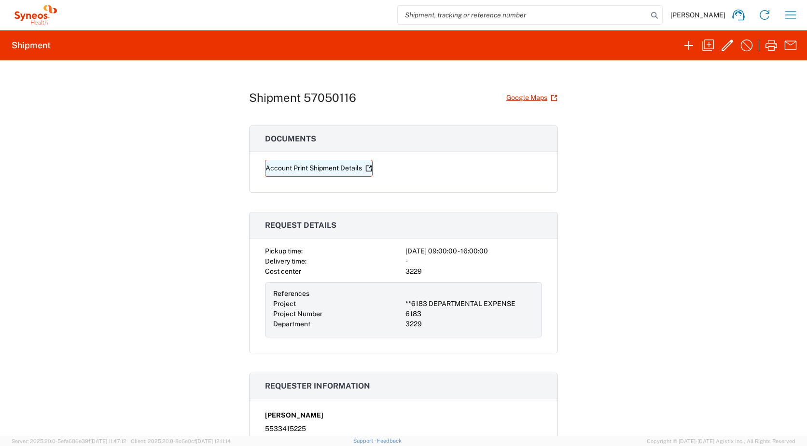
click at [307, 169] on link "Account Print Shipment Details" at bounding box center [319, 168] width 108 height 17
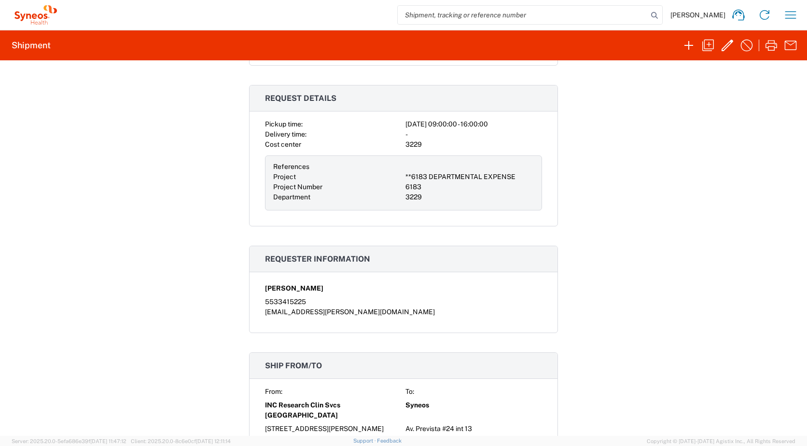
scroll to position [0, 0]
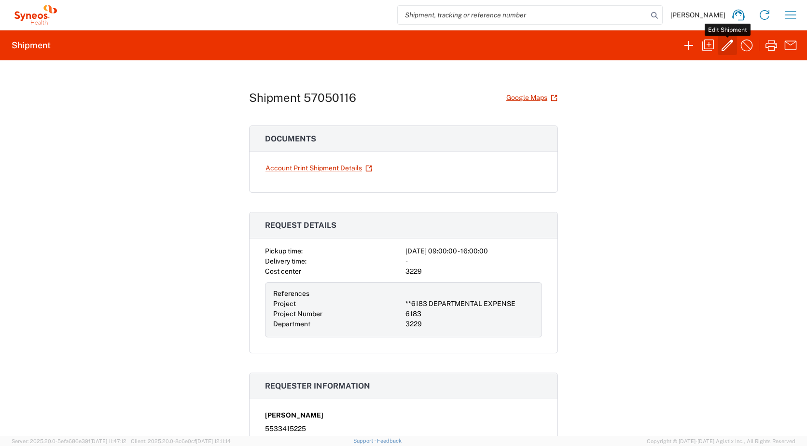
click at [727, 45] on icon "button" at bounding box center [727, 45] width 15 height 15
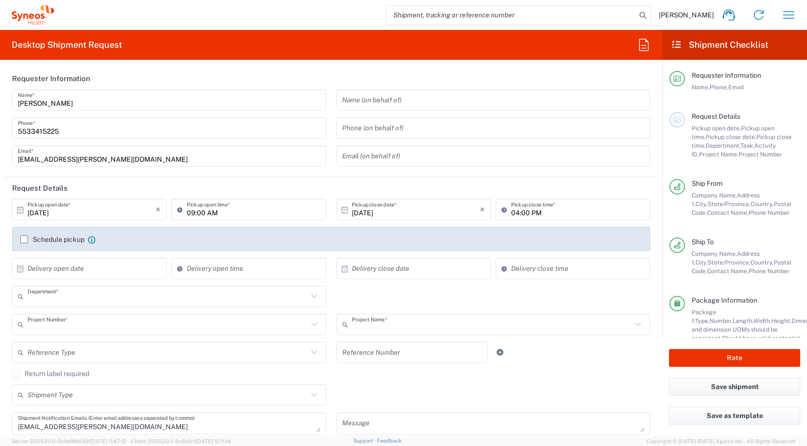
type input "3229"
type input "**6183 DEPARTMENTAL EXPENSE"
type input "6183"
type input "[GEOGRAPHIC_DATA]"
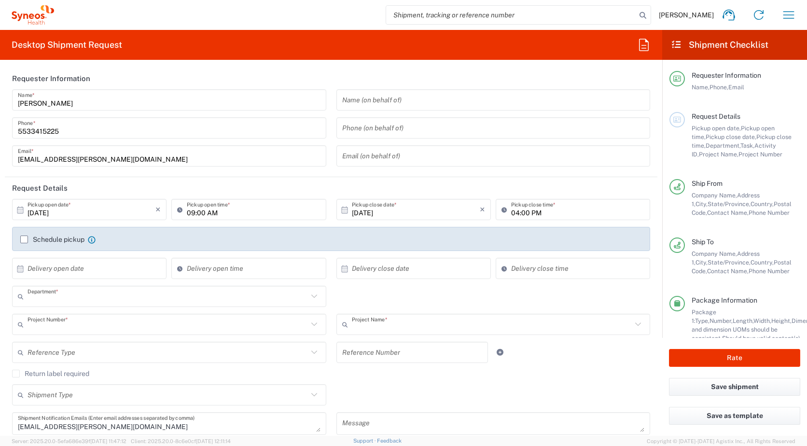
type input "Envelope"
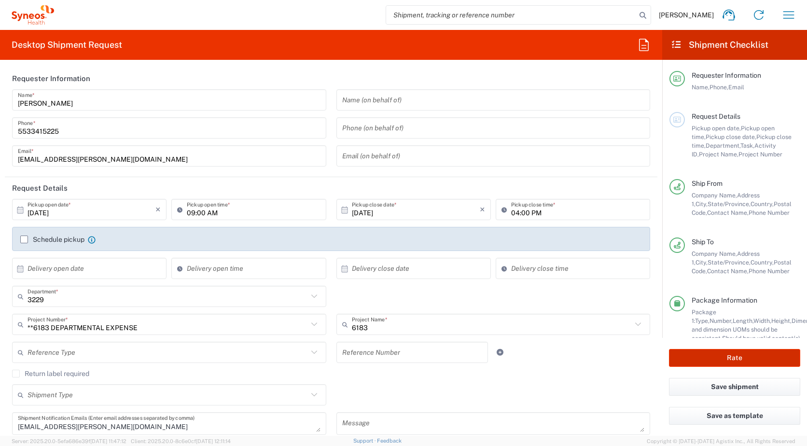
click at [723, 355] on button "Rate" at bounding box center [734, 358] width 131 height 18
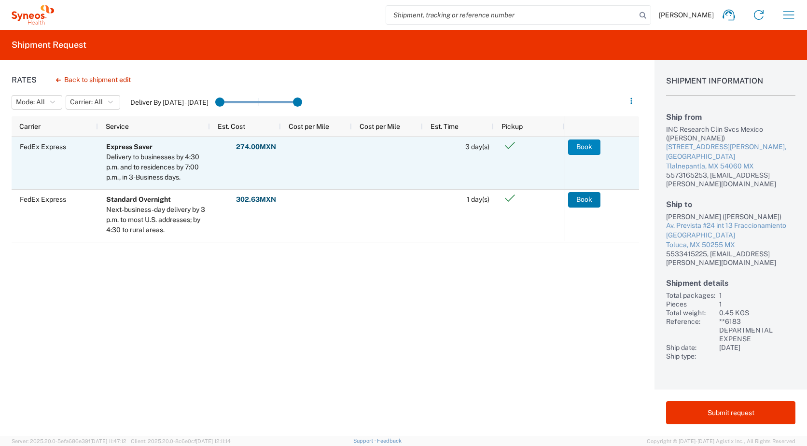
click at [582, 146] on button "Book" at bounding box center [584, 146] width 32 height 15
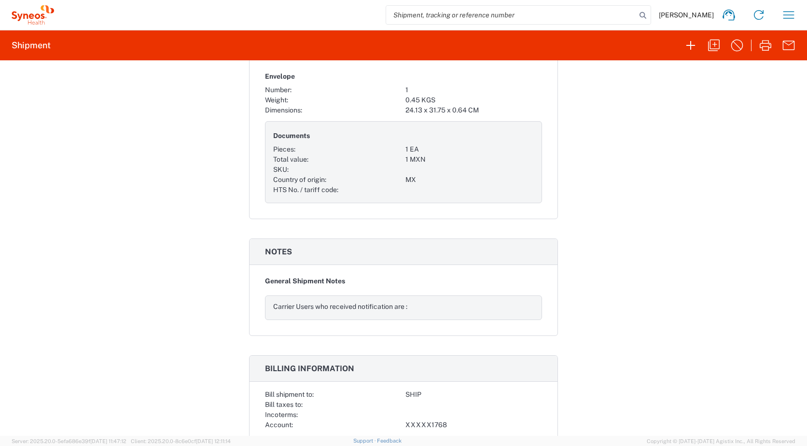
scroll to position [821, 0]
